Goal: Register for event/course

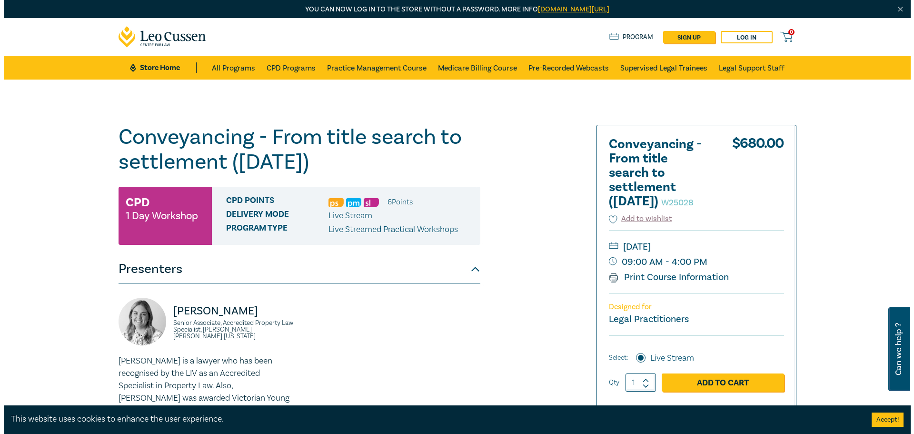
scroll to position [95, 0]
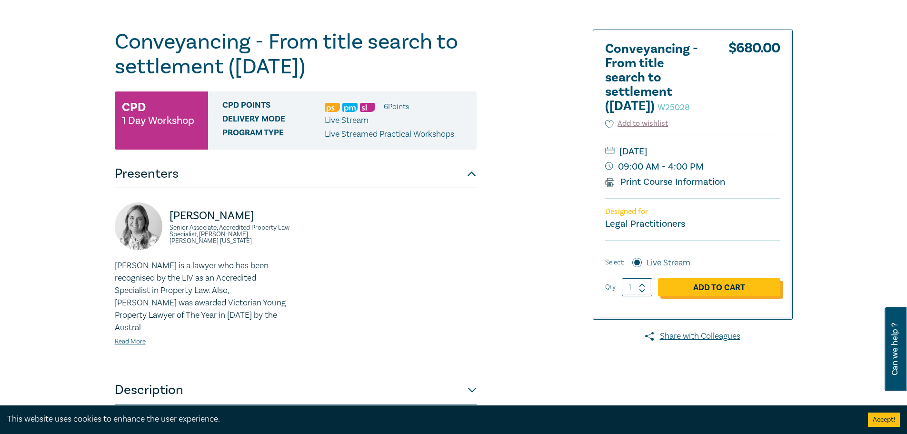
click at [716, 296] on link "Add to Cart" at bounding box center [719, 287] width 122 height 18
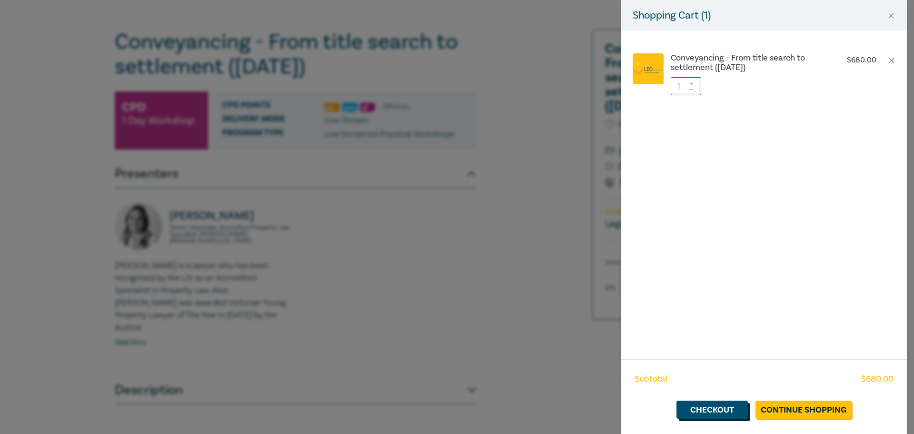
click at [719, 411] on link "Checkout" at bounding box center [712, 409] width 71 height 18
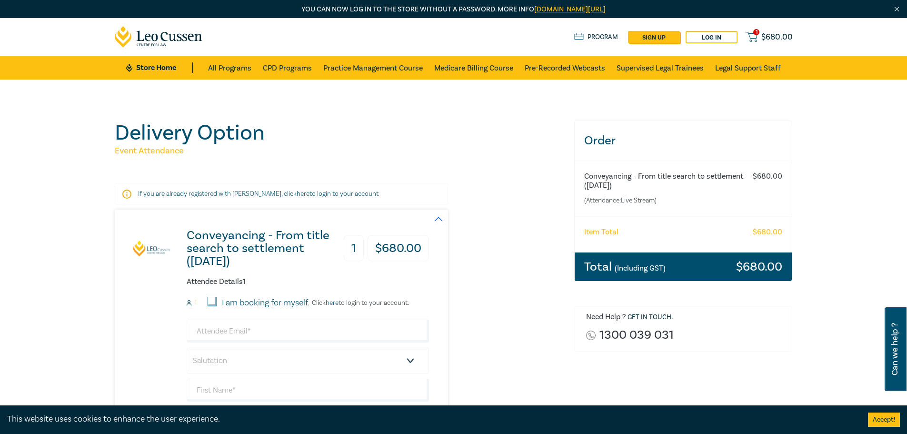
scroll to position [190, 0]
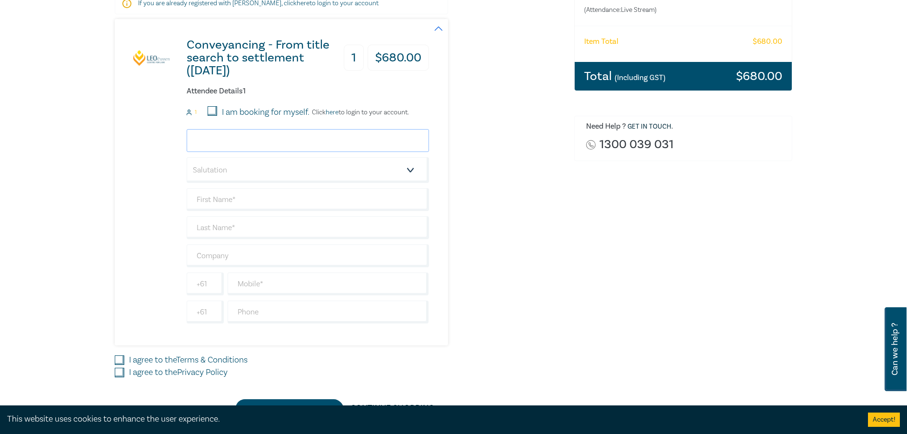
click at [214, 143] on input "email" at bounding box center [308, 140] width 242 height 23
type input "[EMAIL_ADDRESS][DOMAIN_NAME]"
type input "[PERSON_NAME]"
type input "Malioris"
type input "SBA Law"
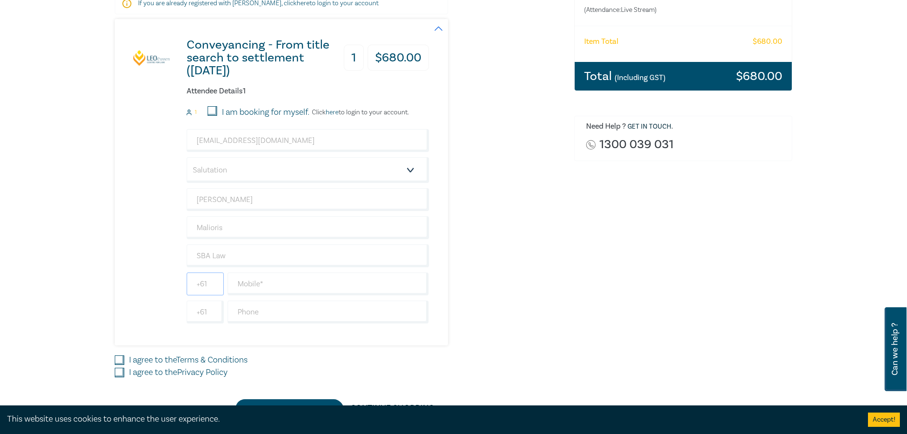
type input "0396147000"
type input "[GEOGRAPHIC_DATA]"
click at [293, 282] on input "text" at bounding box center [328, 283] width 201 height 23
click at [213, 284] on input "0396147000" at bounding box center [205, 283] width 37 height 23
click at [260, 284] on input "text" at bounding box center [328, 283] width 201 height 23
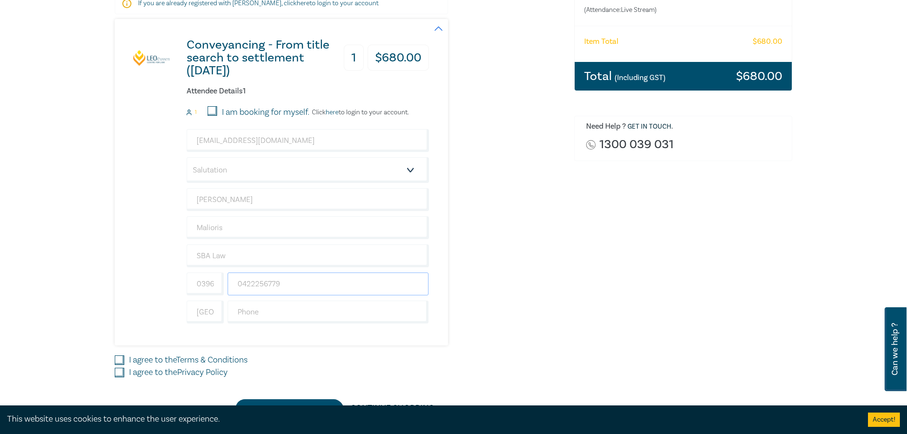
type input "0422256779"
type input "0396147000"
click at [610, 256] on div "Order Conveyancing - From title search to settlement ([DATE]) (Attendance: Live…" at bounding box center [683, 173] width 230 height 487
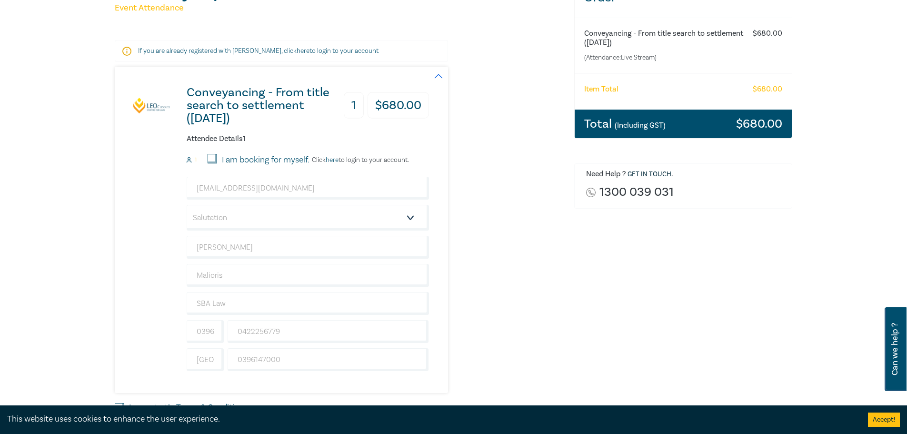
scroll to position [238, 0]
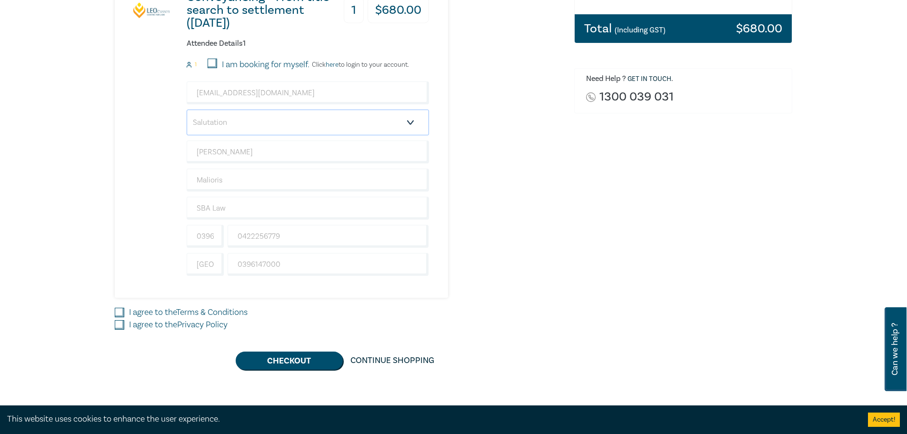
click at [410, 122] on select "Salutation Mr. Mrs. Ms. Miss Dr. Prof. Other" at bounding box center [308, 122] width 242 height 26
select select "Ms."
click at [187, 109] on select "Salutation Mr. Mrs. Ms. Miss Dr. Prof. Other" at bounding box center [308, 122] width 242 height 26
drag, startPoint x: 255, startPoint y: 152, endPoint x: 189, endPoint y: 150, distance: 66.2
click at [189, 150] on input "[PERSON_NAME]" at bounding box center [308, 151] width 242 height 23
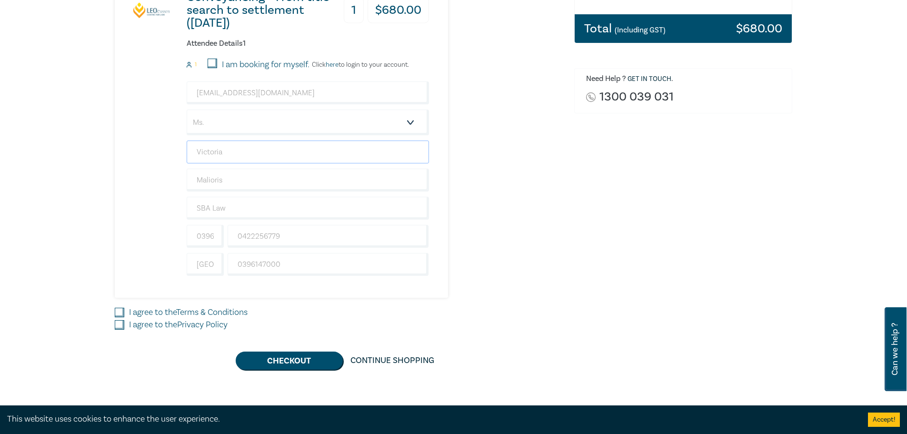
type input "Victoria"
type input "[PERSON_NAME]"
click at [120, 314] on input "I agree to the Terms & Conditions" at bounding box center [120, 313] width 10 height 10
checkbox input "true"
click at [120, 324] on input "I agree to the Privacy Policy" at bounding box center [120, 325] width 10 height 10
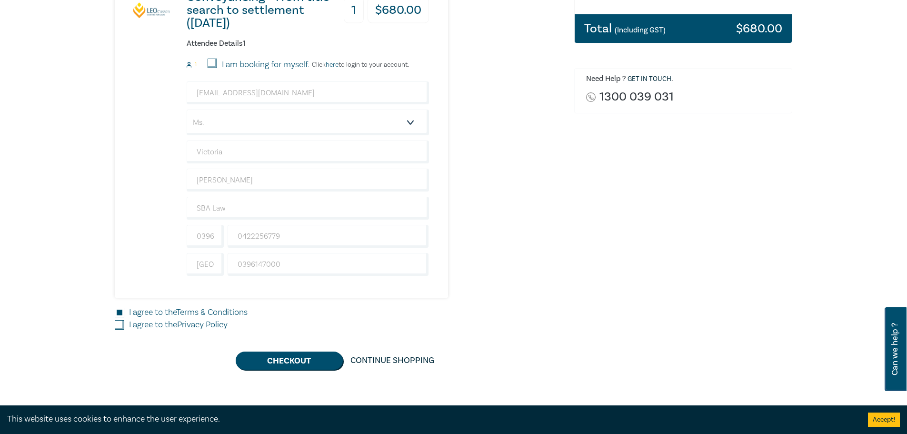
checkbox input "true"
click at [547, 274] on div "Conveyancing - From title search to settlement ([DATE]) 1 $ 680.00 Attendee Det…" at bounding box center [339, 134] width 448 height 326
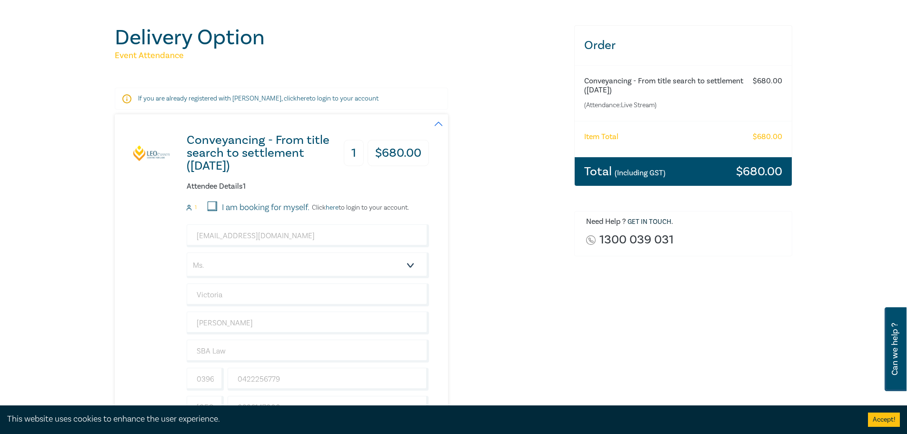
scroll to position [143, 0]
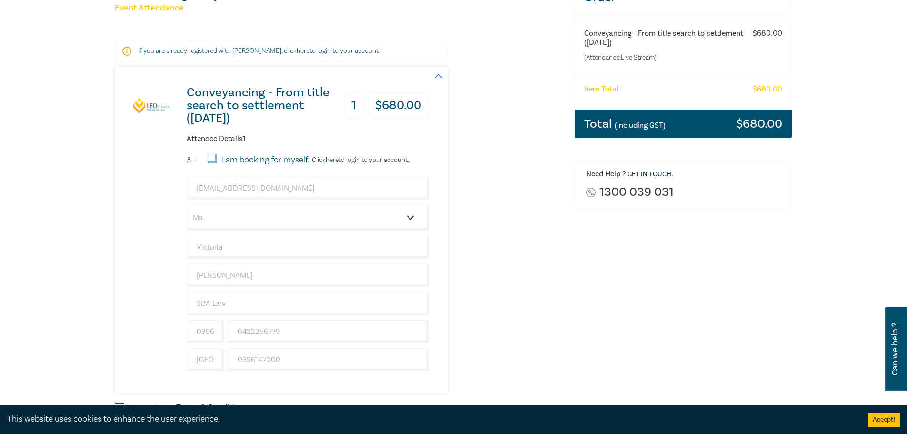
click at [539, 234] on div "Conveyancing - From title search to settlement ([DATE]) 1 $ 680.00 Attendee Det…" at bounding box center [339, 230] width 448 height 326
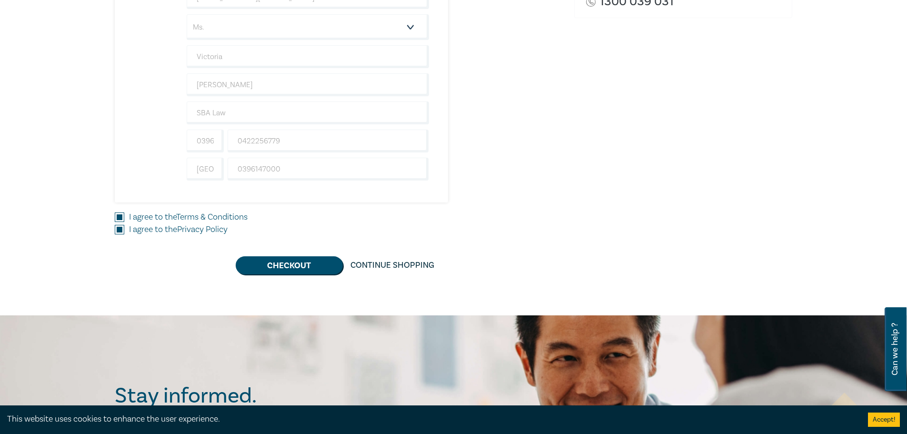
click at [521, 224] on div "I agree to the Privacy Policy" at bounding box center [339, 229] width 448 height 12
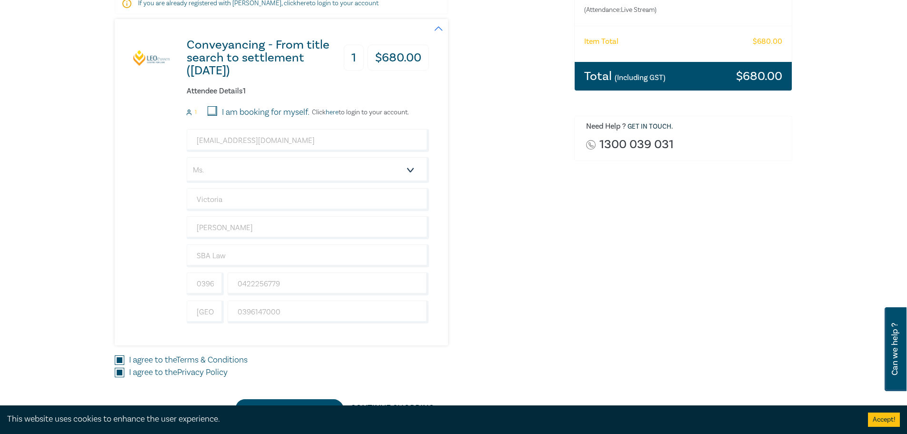
scroll to position [381, 0]
